Goal: Information Seeking & Learning: Find specific fact

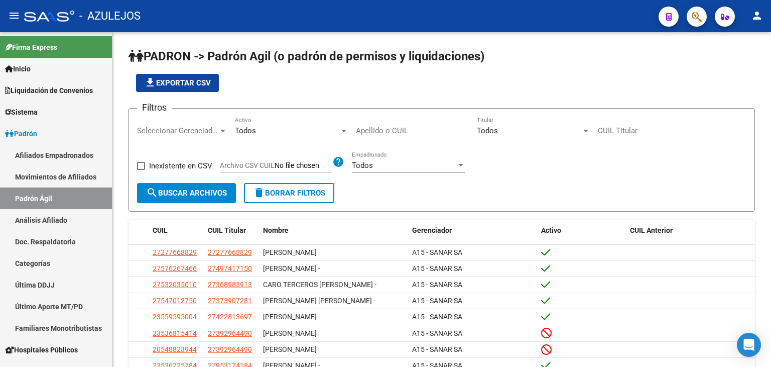
click at [382, 129] on input "Apellido o CUIL" at bounding box center [412, 130] width 113 height 9
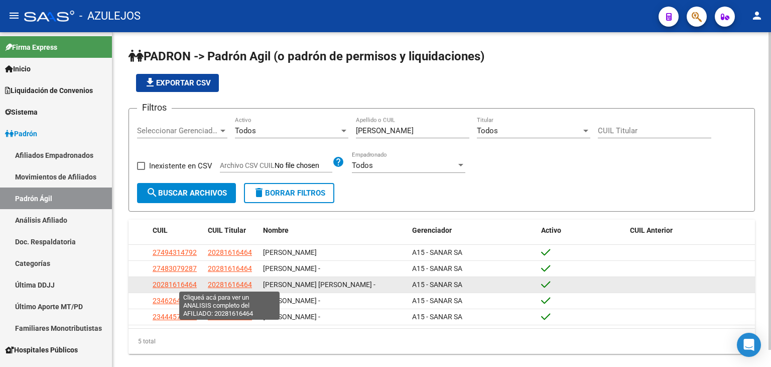
click at [231, 283] on span "20281616464" at bounding box center [230, 284] width 44 height 8
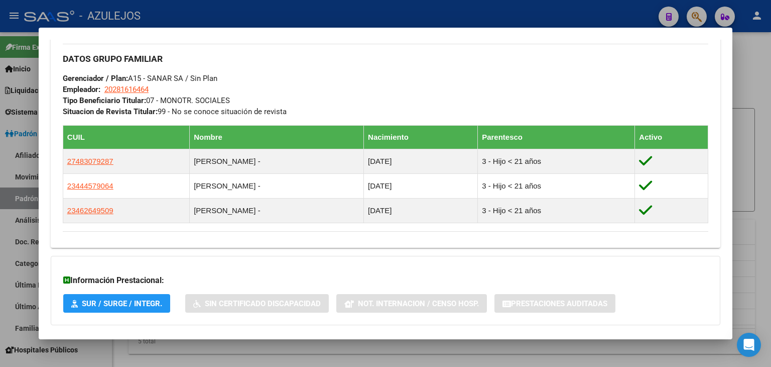
scroll to position [529, 0]
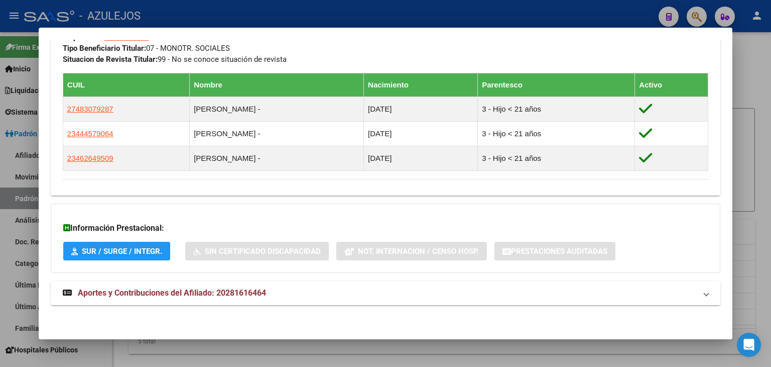
click at [199, 292] on span "Aportes y Contribuciones del Afiliado: 20281616464" at bounding box center [172, 293] width 188 height 10
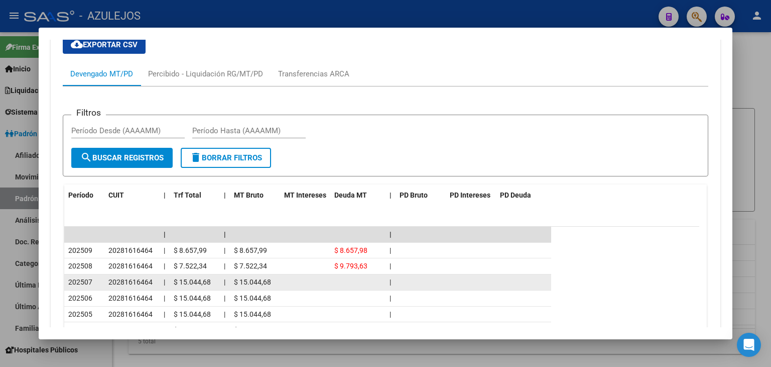
scroll to position [880, 0]
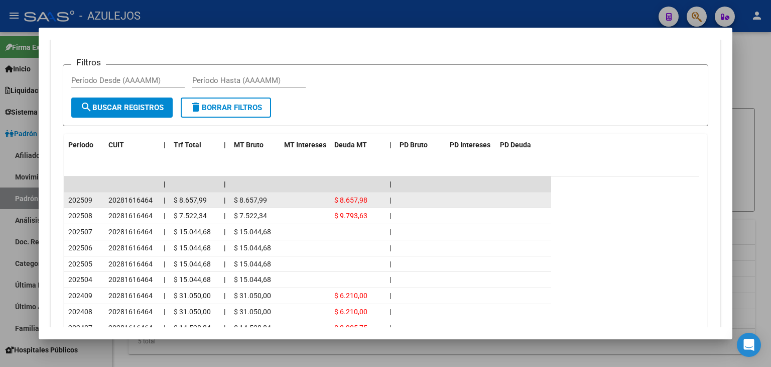
drag, startPoint x: 109, startPoint y: 198, endPoint x: 152, endPoint y: 197, distance: 43.2
click at [152, 197] on div "20281616464" at bounding box center [131, 200] width 47 height 12
copy span "20281616464"
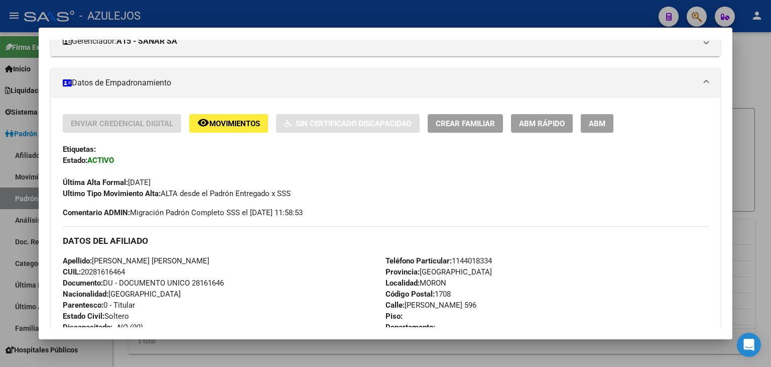
scroll to position [151, 0]
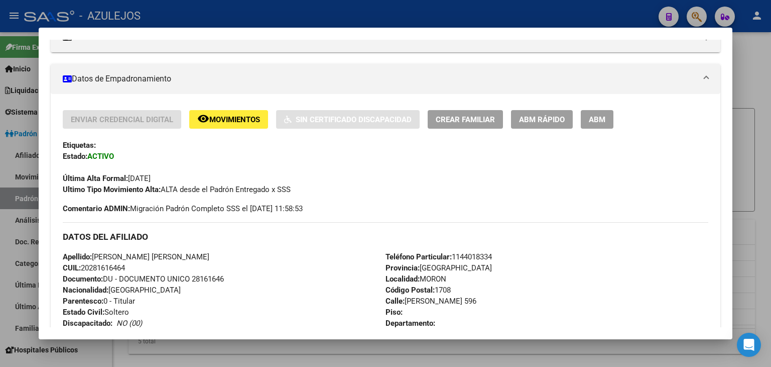
drag, startPoint x: 94, startPoint y: 257, endPoint x: 172, endPoint y: 255, distance: 77.3
click at [172, 255] on span "Apellido: [PERSON_NAME] [PERSON_NAME]" at bounding box center [136, 256] width 147 height 9
copy span "[PERSON_NAME] [PERSON_NAME]"
click at [195, 9] on div at bounding box center [385, 183] width 771 height 367
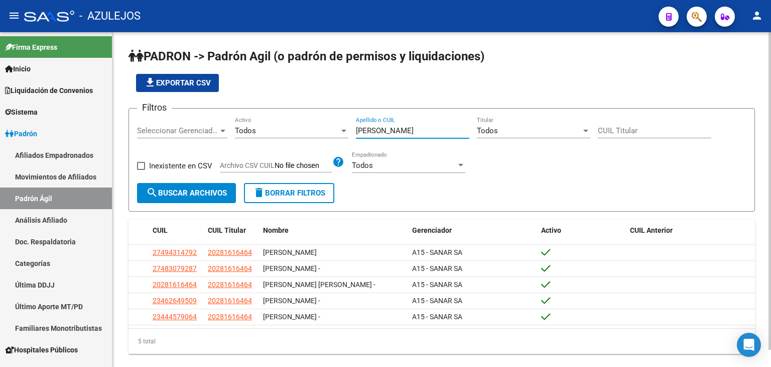
drag, startPoint x: 382, startPoint y: 129, endPoint x: 351, endPoint y: 126, distance: 30.3
click at [351, 126] on div "Filtros Seleccionar Gerenciador Seleccionar Gerenciador Todos Activo [PERSON_NA…" at bounding box center [442, 149] width 610 height 66
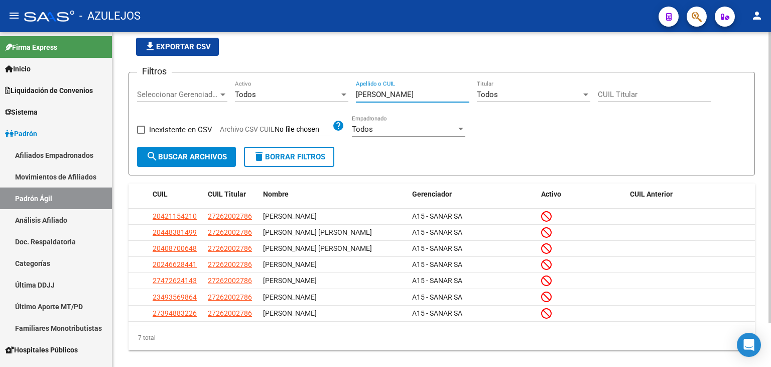
scroll to position [50, 0]
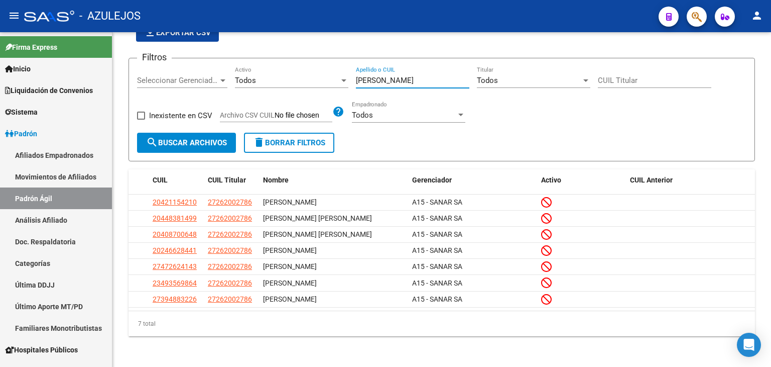
type input "[PERSON_NAME]"
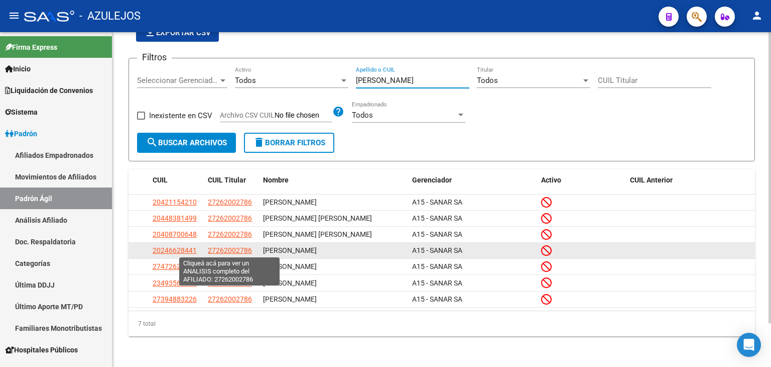
click at [219, 250] on span "27262002786" at bounding box center [230, 250] width 44 height 8
type textarea "27262002786"
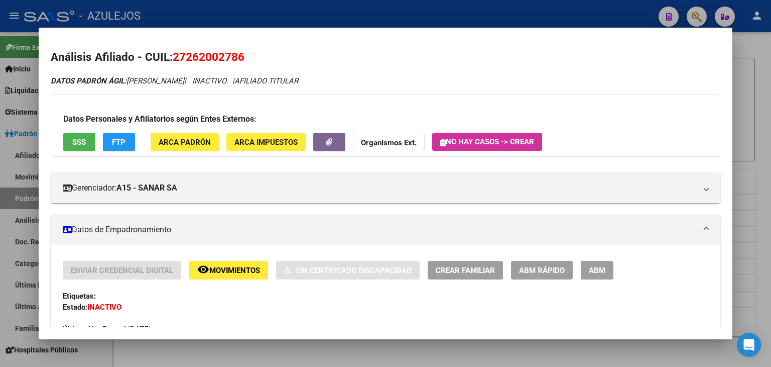
drag, startPoint x: 175, startPoint y: 57, endPoint x: 248, endPoint y: 59, distance: 73.3
click at [248, 59] on h2 "Análisis Afiliado - CUIL: 27262002786" at bounding box center [386, 57] width 670 height 17
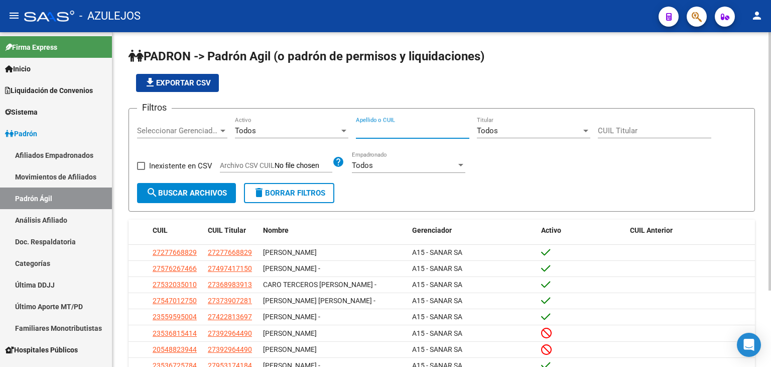
click at [377, 131] on input "Apellido o CUIL" at bounding box center [412, 130] width 113 height 9
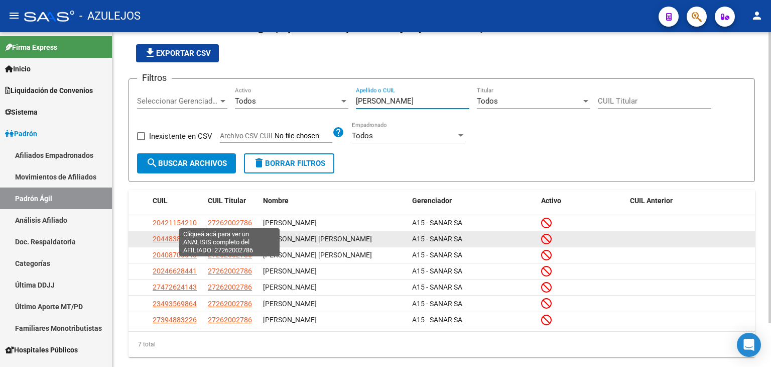
scroll to position [50, 0]
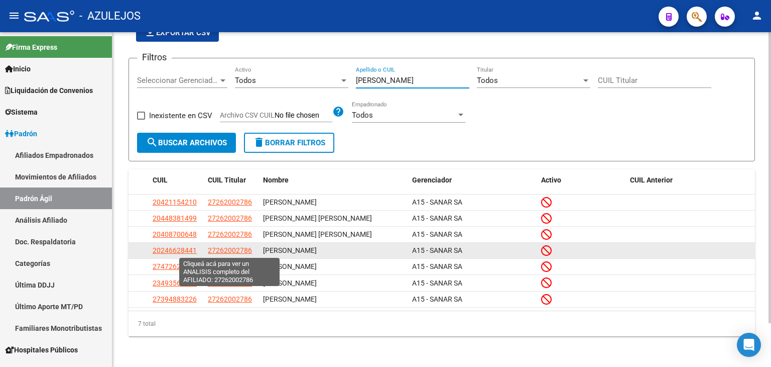
type input "[PERSON_NAME]"
click at [237, 251] on span "27262002786" at bounding box center [230, 250] width 44 height 8
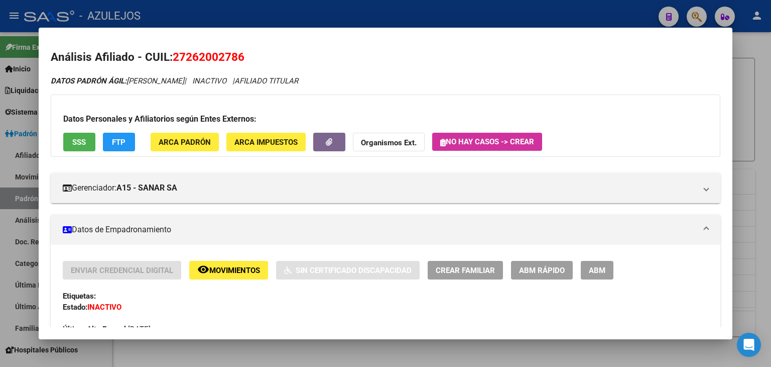
drag, startPoint x: 175, startPoint y: 56, endPoint x: 245, endPoint y: 61, distance: 70.0
click at [245, 61] on h2 "Análisis Afiliado - CUIL: 27262002786" at bounding box center [386, 57] width 670 height 17
copy span "27262002786"
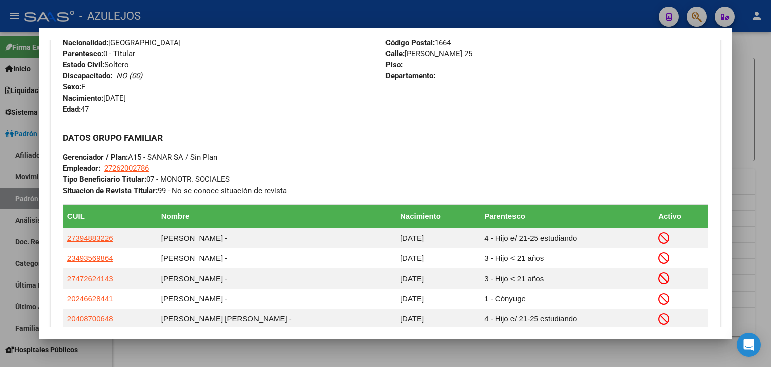
scroll to position [502, 0]
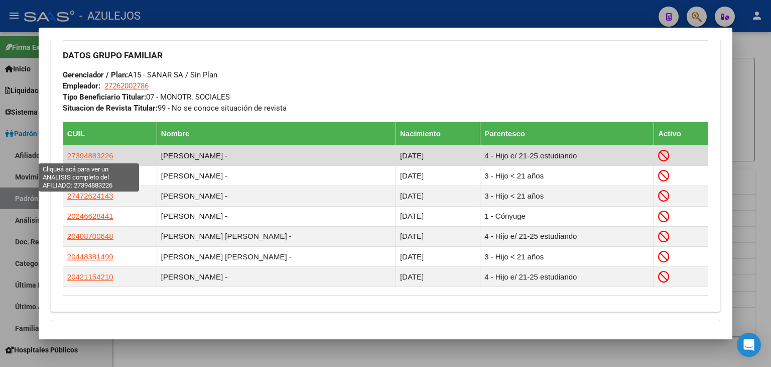
click at [90, 156] on span "27394883226" at bounding box center [90, 155] width 46 height 9
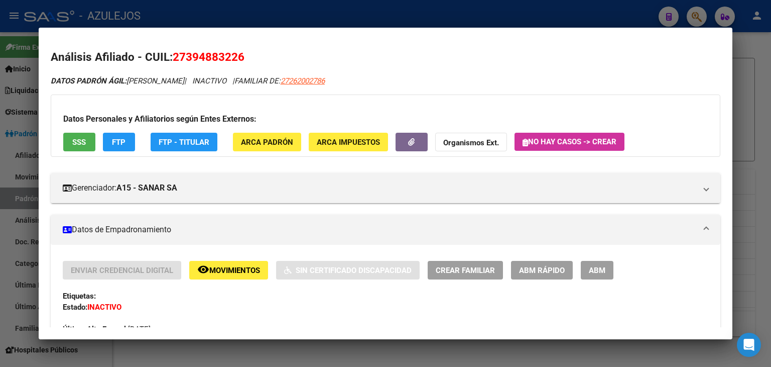
drag, startPoint x: 173, startPoint y: 57, endPoint x: 243, endPoint y: 54, distance: 69.8
click at [243, 54] on span "27394883226" at bounding box center [209, 56] width 72 height 13
copy span "27394883226"
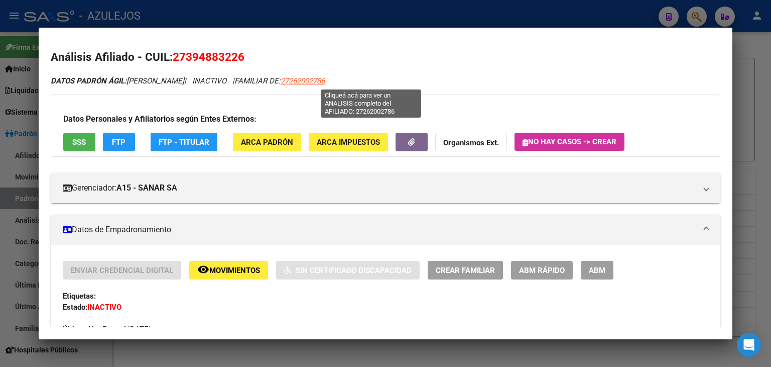
click at [325, 83] on span "27262002786" at bounding box center [303, 80] width 44 height 9
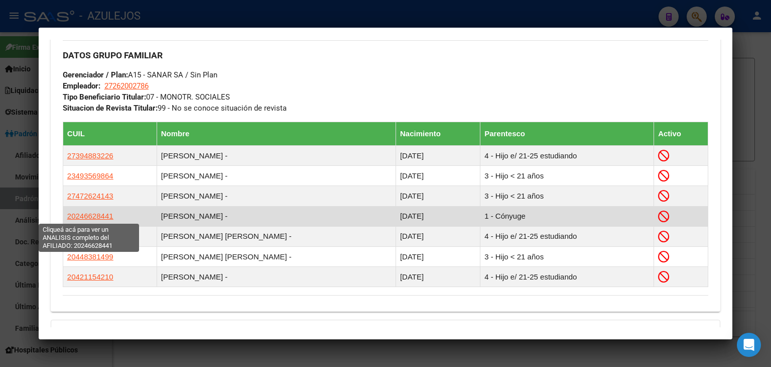
click at [80, 216] on span "20246628441" at bounding box center [90, 215] width 46 height 9
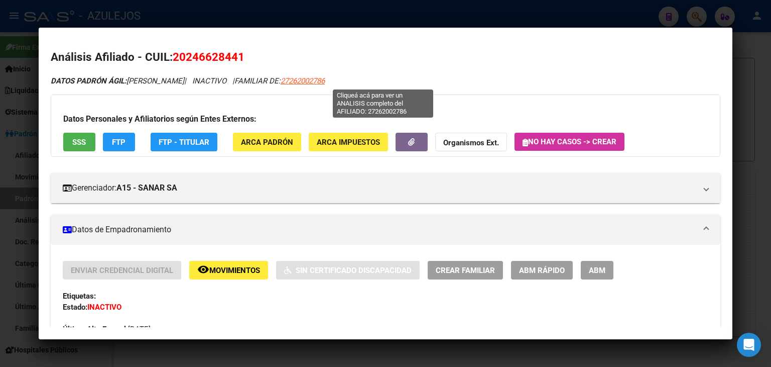
click at [325, 80] on span "27262002786" at bounding box center [303, 80] width 44 height 9
type textarea "27262002786"
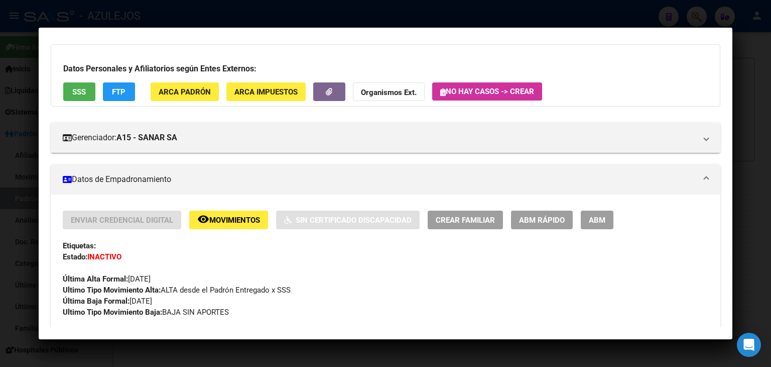
scroll to position [0, 0]
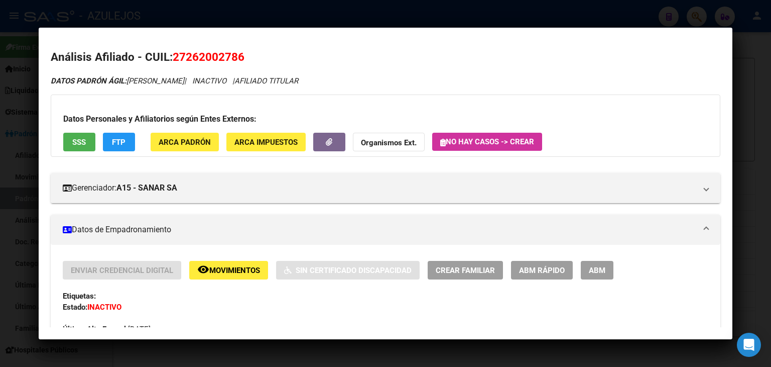
drag, startPoint x: 175, startPoint y: 59, endPoint x: 244, endPoint y: 61, distance: 68.8
click at [244, 61] on span "27262002786" at bounding box center [209, 56] width 72 height 13
copy span "27262002786"
